Goal: Task Accomplishment & Management: Use online tool/utility

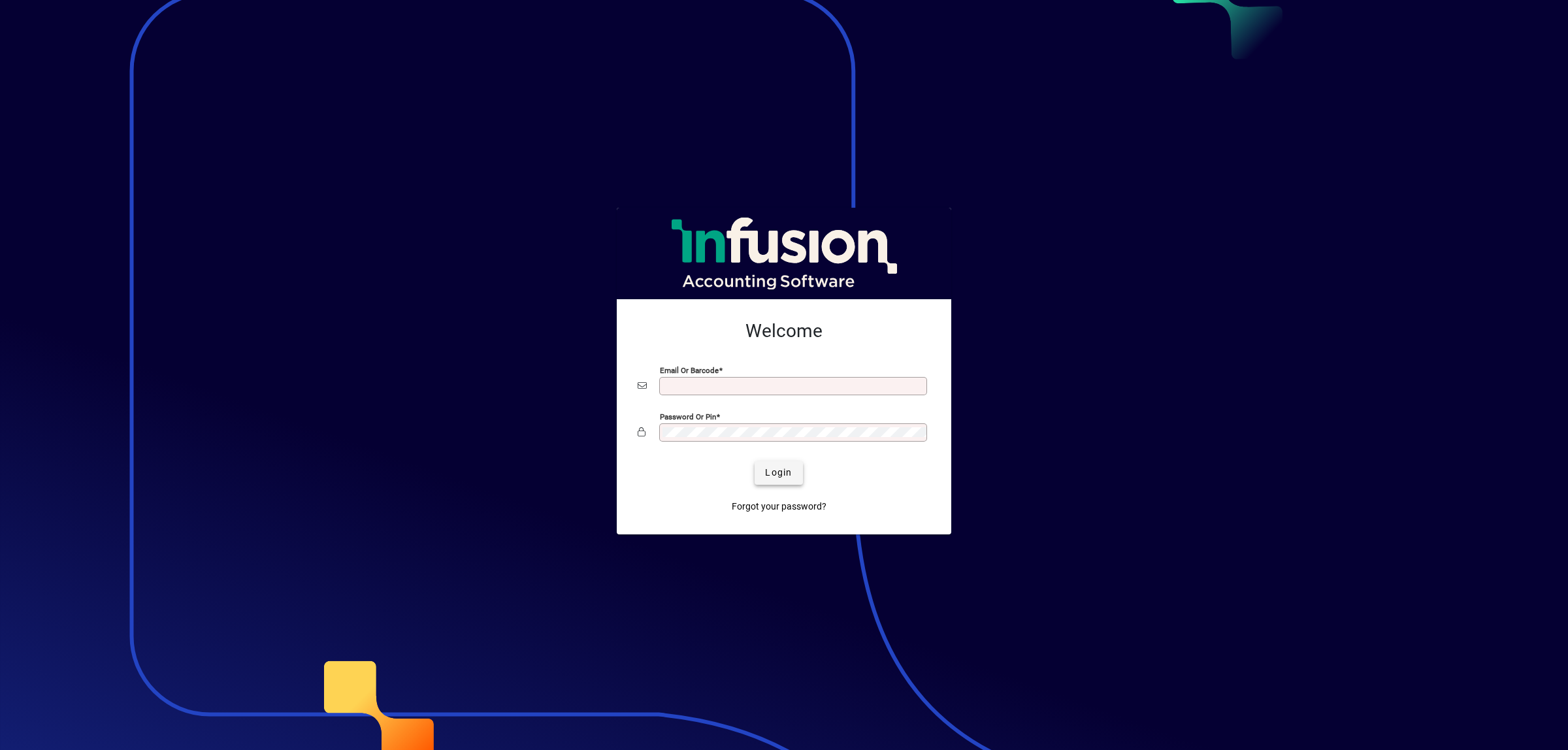
type input "**********"
click at [759, 466] on span "submit" at bounding box center [778, 473] width 48 height 31
